Goal: Information Seeking & Learning: Find specific fact

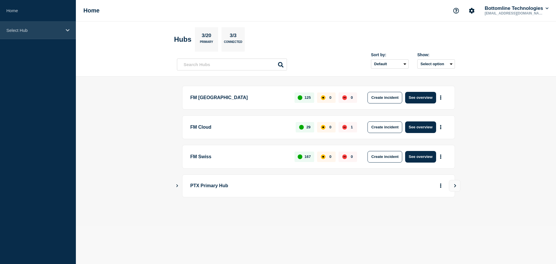
click at [29, 29] on p "Select Hub" at bounding box center [34, 30] width 56 height 5
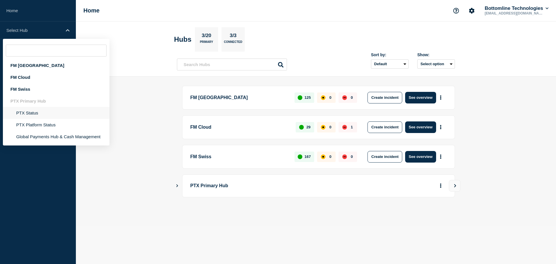
click at [44, 114] on li "PTX Status" at bounding box center [56, 113] width 107 height 12
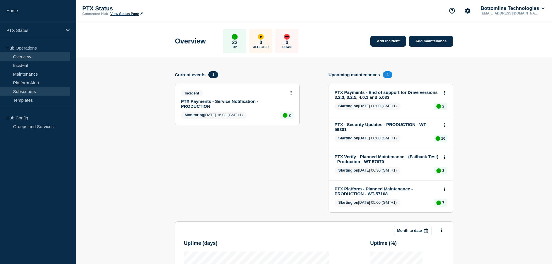
click at [39, 92] on link "Subscribers" at bounding box center [35, 91] width 70 height 9
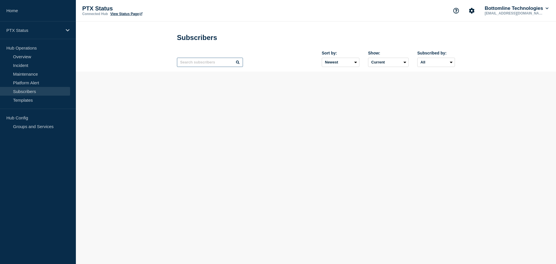
click at [200, 66] on input "text" at bounding box center [210, 62] width 66 height 9
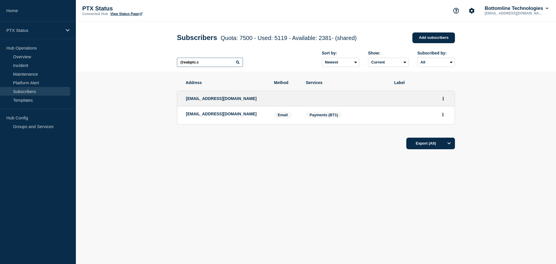
type input "@eabplc.c"
drag, startPoint x: 246, startPoint y: 100, endPoint x: 186, endPoint y: 98, distance: 60.0
click at [184, 99] on div "[EMAIL_ADDRESS][DOMAIN_NAME]" at bounding box center [315, 98] width 277 height 15
copy span "[EMAIL_ADDRESS][DOMAIN_NAME]"
